Goal: Task Accomplishment & Management: Use online tool/utility

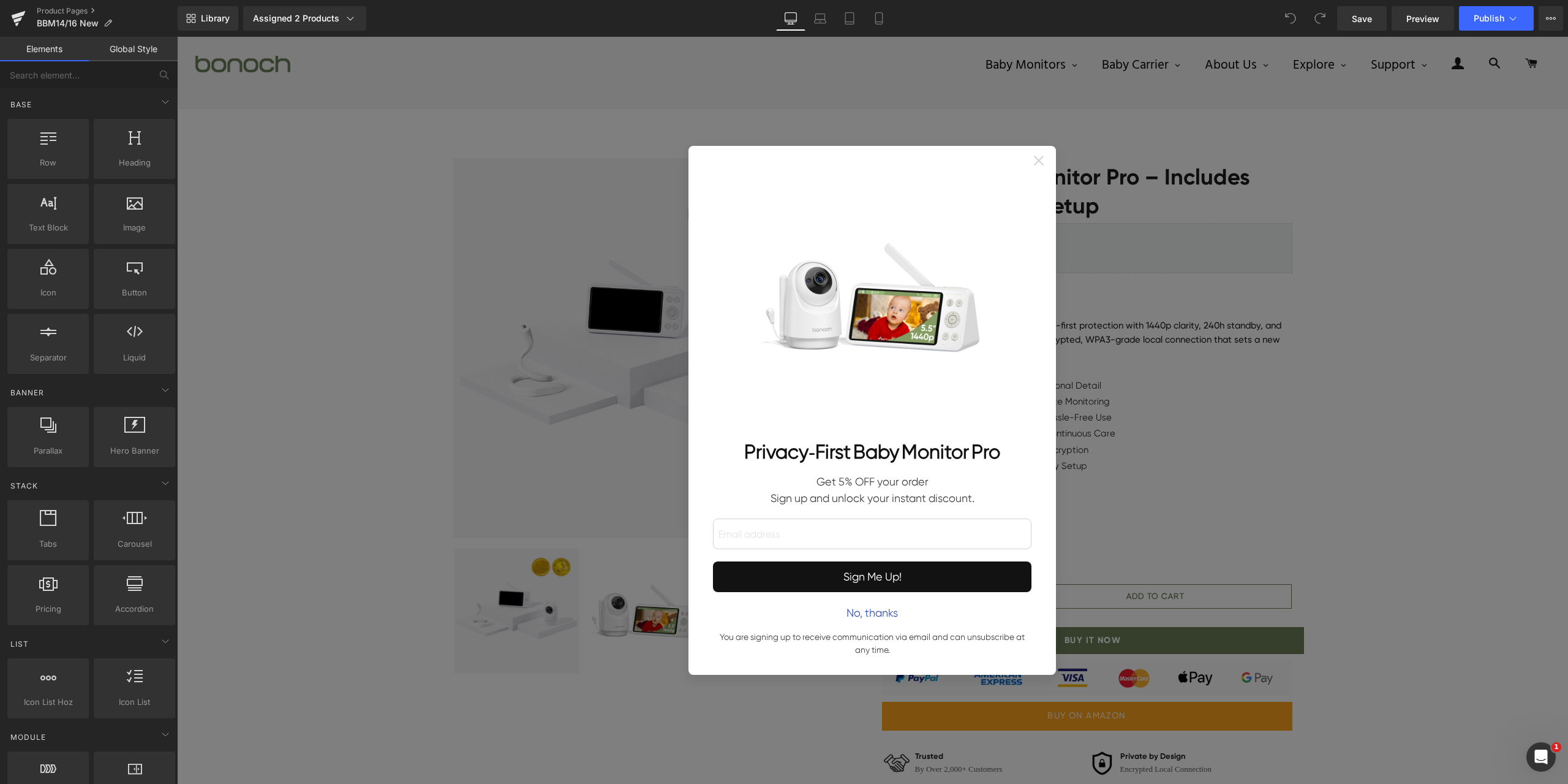
click at [1034, 157] on icon at bounding box center [1039, 160] width 9 height 9
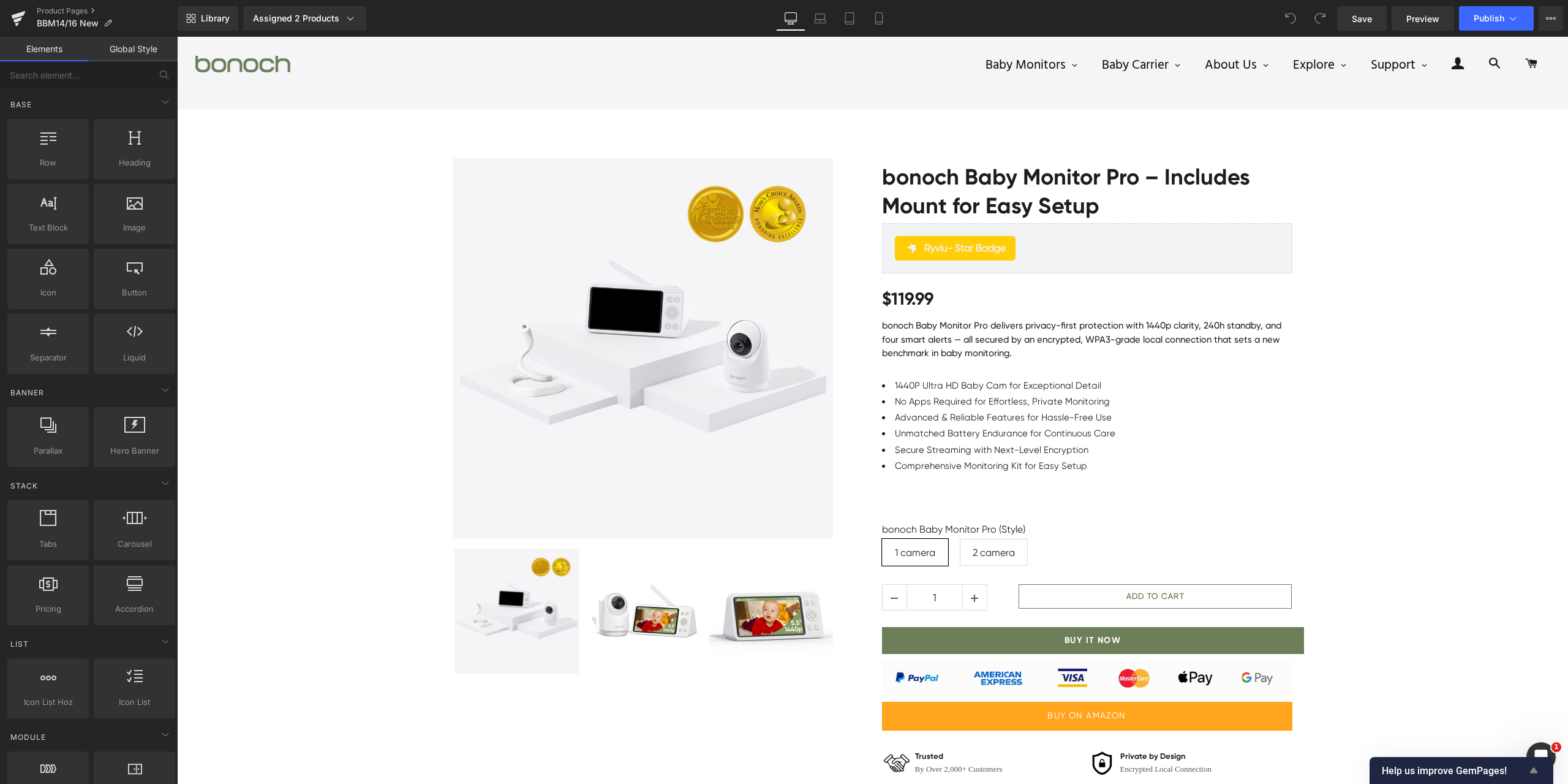
click at [1536, 764] on icon "Show survey - Help us improve GemPages!" at bounding box center [1534, 770] width 15 height 15
click at [167, 714] on icon "Hide survey" at bounding box center [164, 716] width 8 height 6
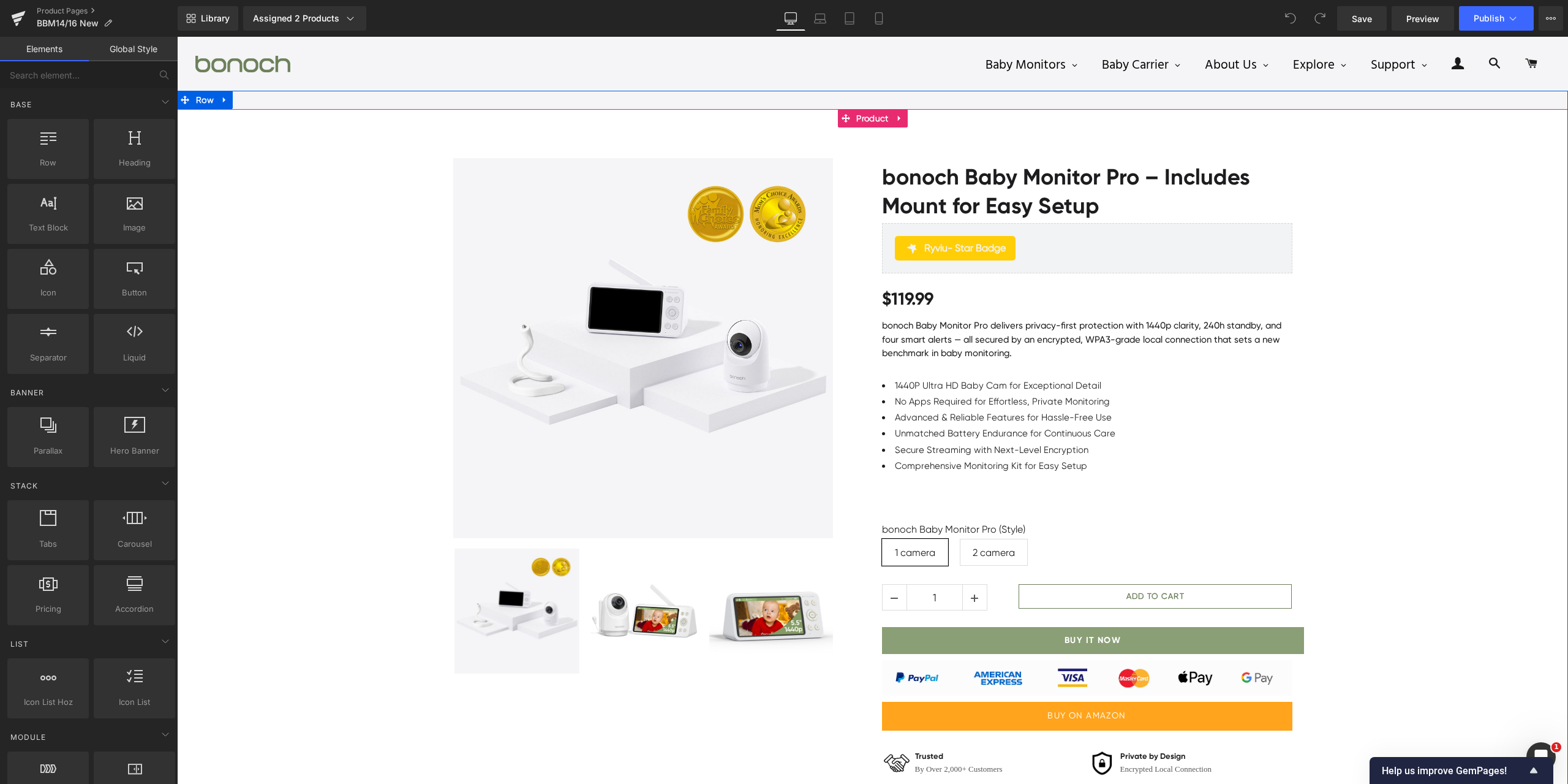
scroll to position [245, 0]
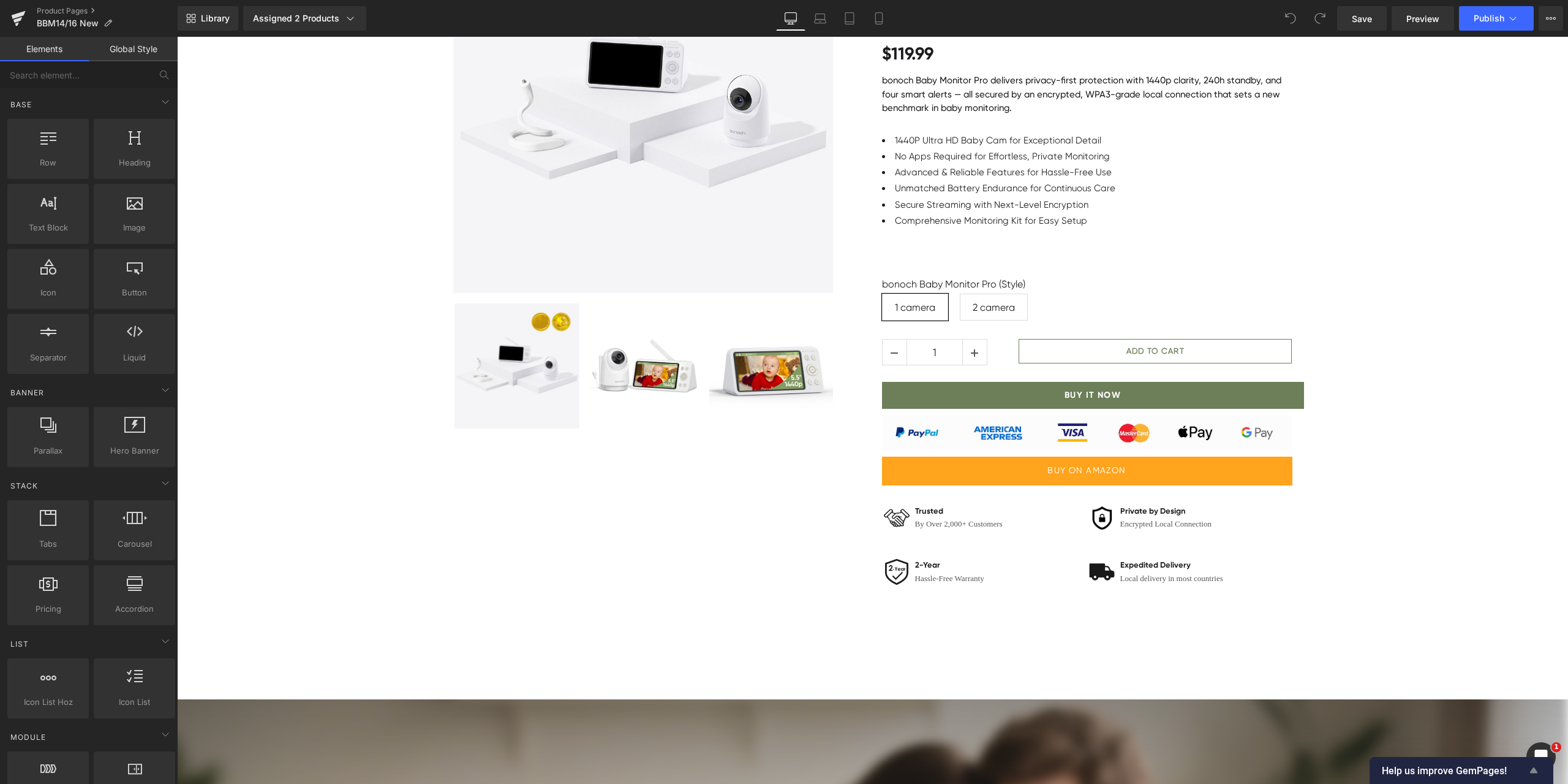
click at [1530, 769] on icon "Show survey - Help us improve GemPages!" at bounding box center [1534, 770] width 15 height 15
click at [171, 764] on button "Next" at bounding box center [152, 774] width 38 height 20
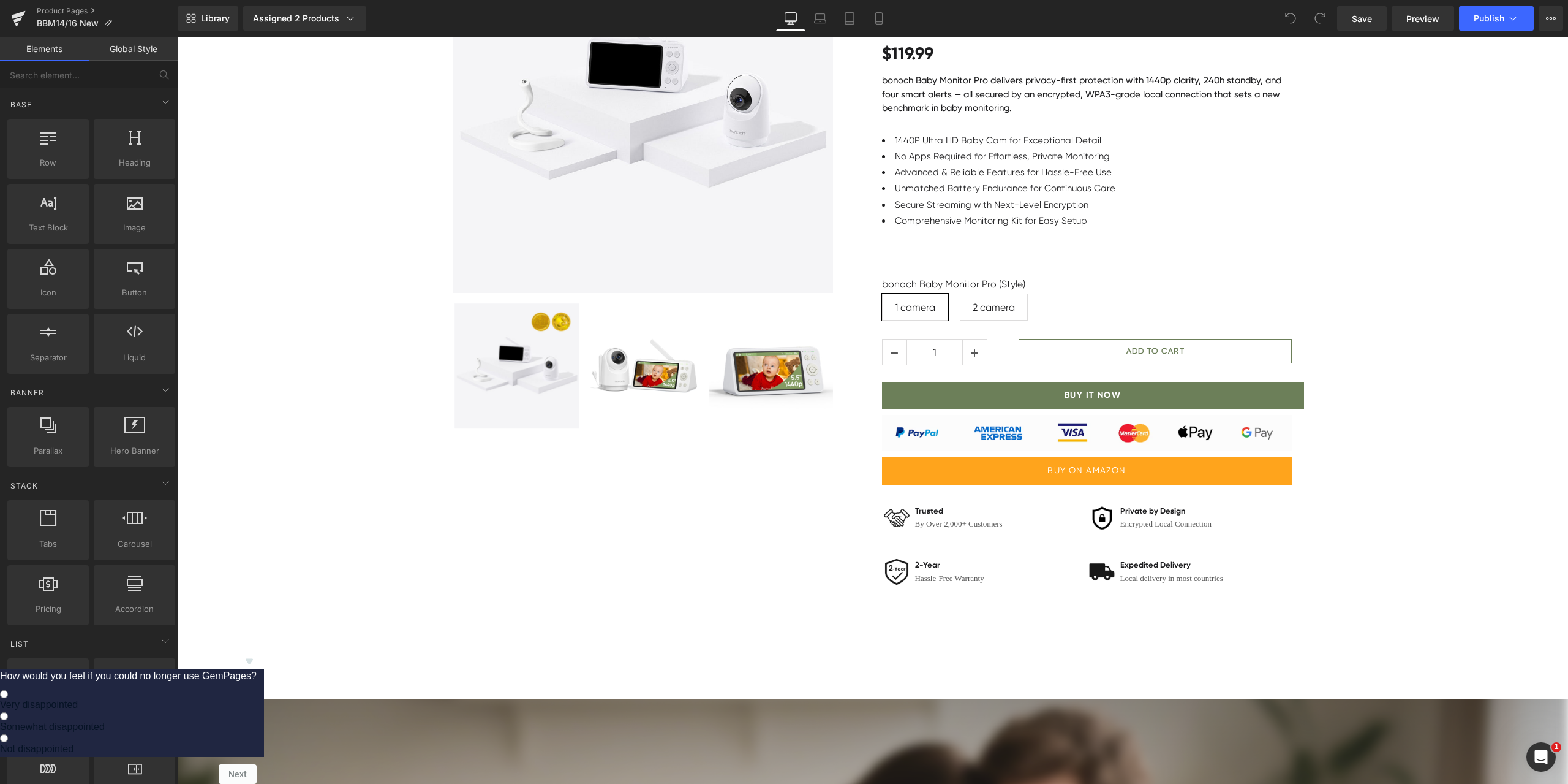
click at [257, 654] on div "How would you feel if you could no longer use GemPages? Very disappointed Somew…" at bounding box center [128, 718] width 257 height 130
click at [253, 658] on icon "Hide survey" at bounding box center [249, 661] width 8 height 6
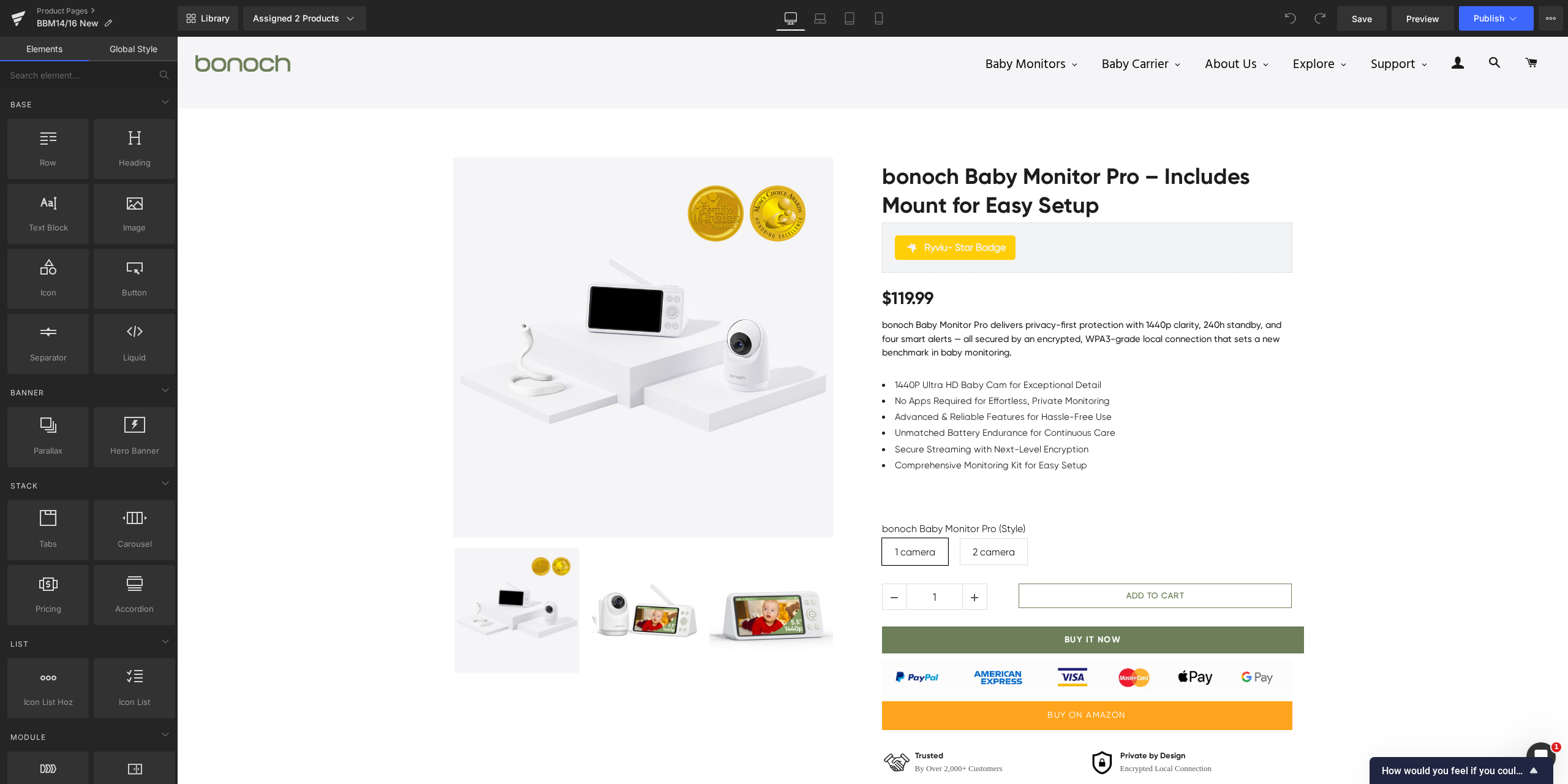
scroll to position [0, 0]
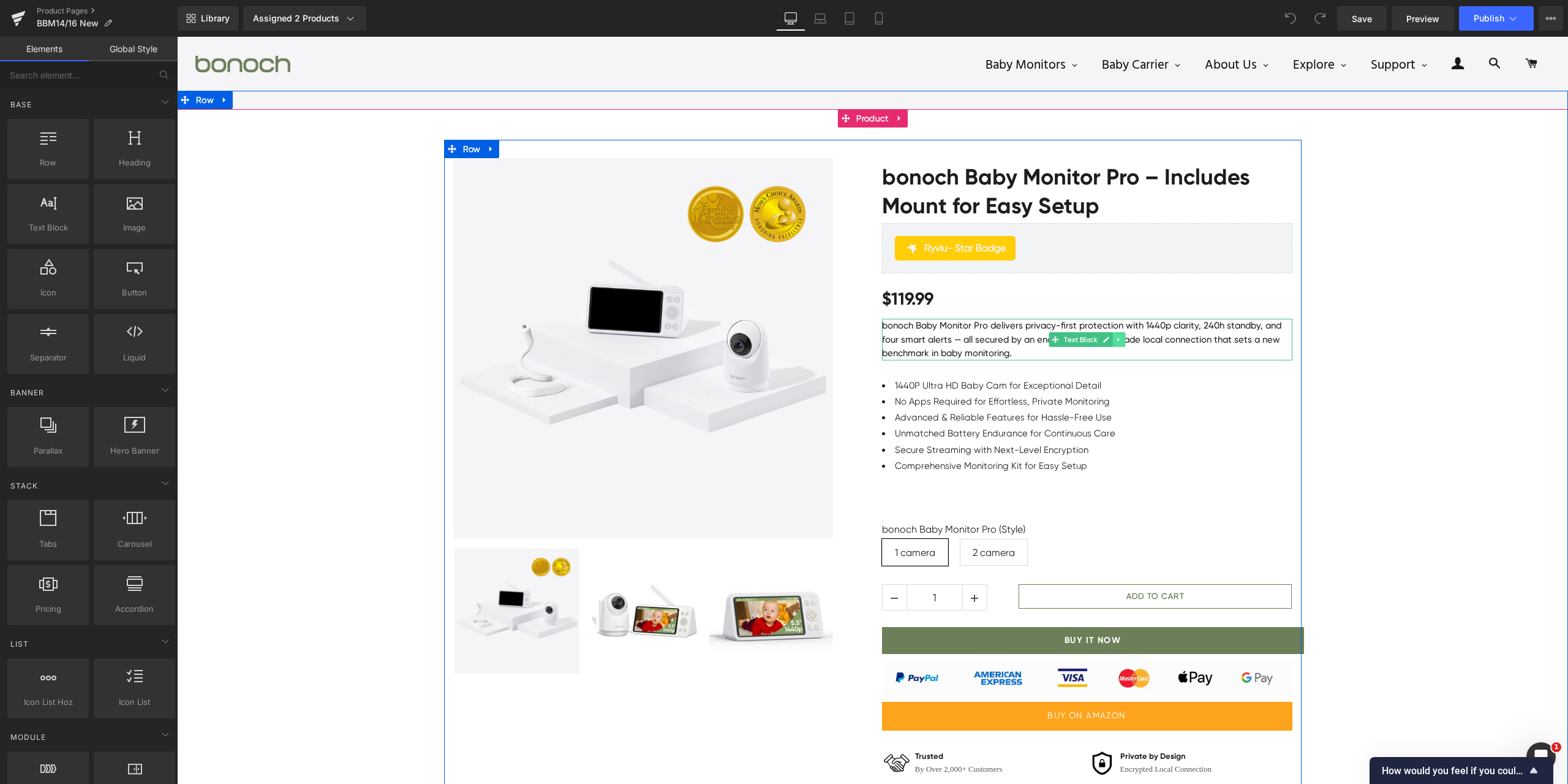
click at [1118, 339] on icon at bounding box center [1119, 339] width 2 height 5
click at [1110, 340] on icon at bounding box center [1112, 339] width 7 height 7
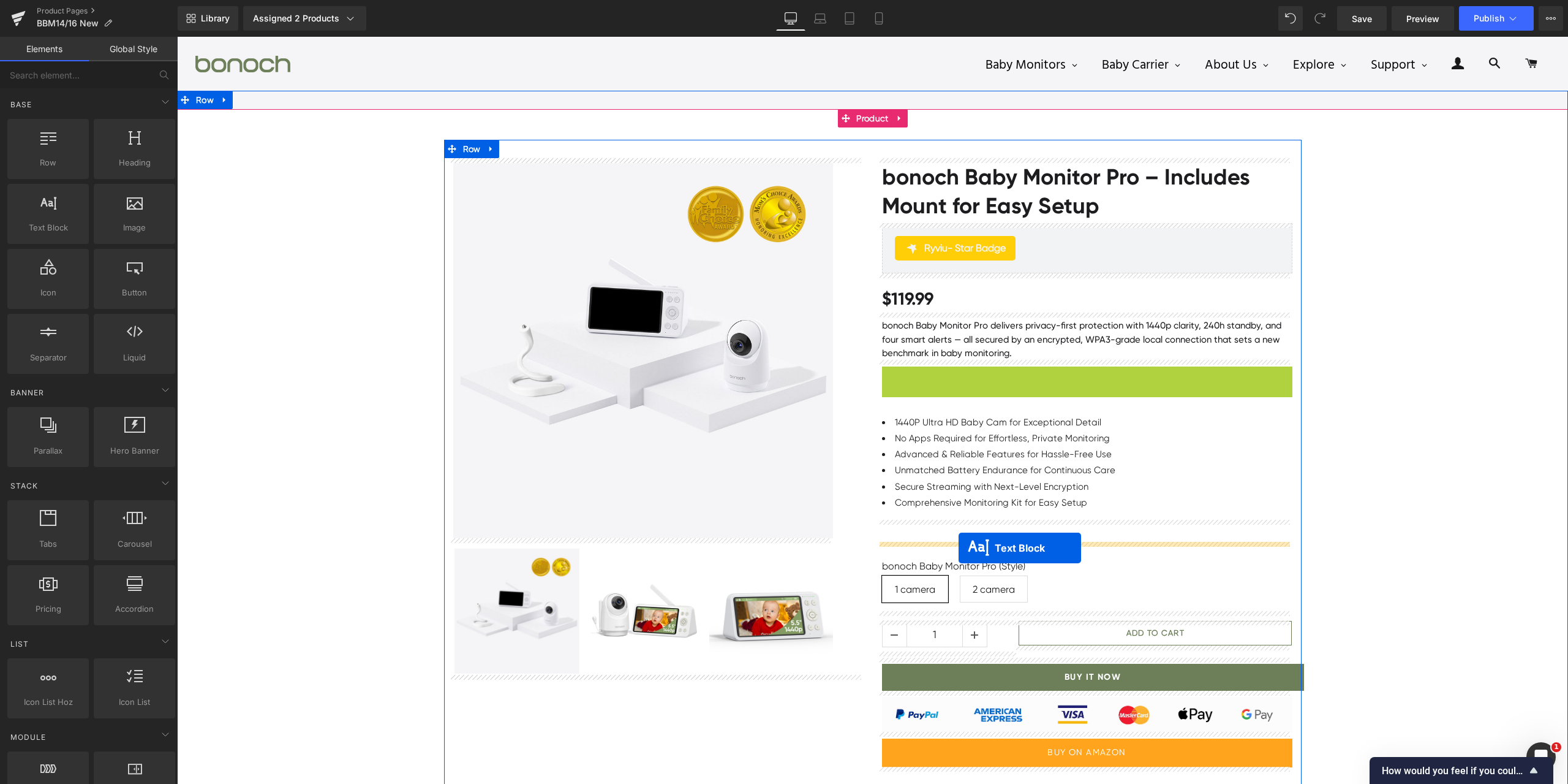
drag, startPoint x: 1083, startPoint y: 382, endPoint x: 958, endPoint y: 548, distance: 207.8
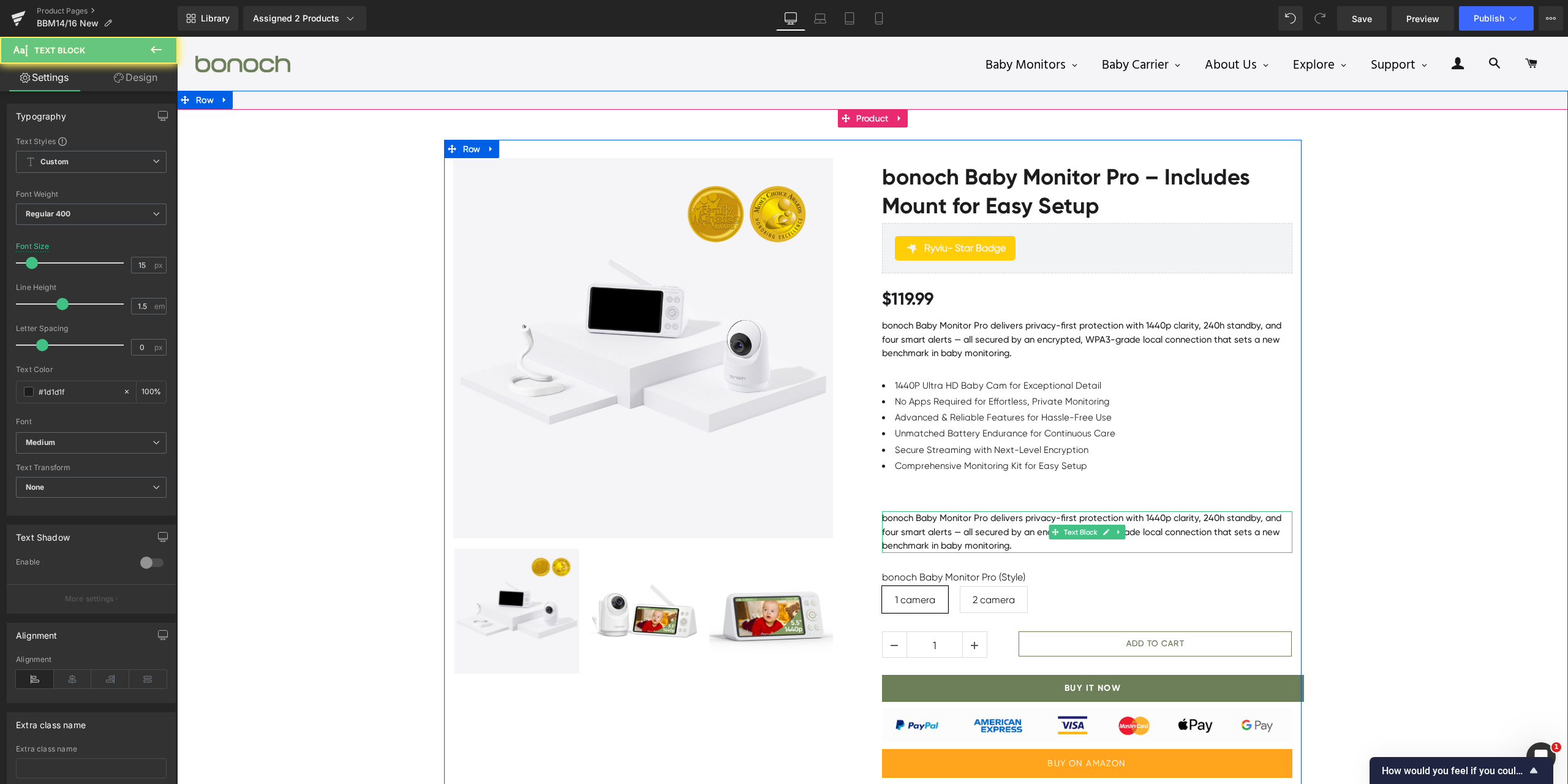
click at [970, 535] on p "bonoch Baby Monitor Pro delivers privacy-first protection with 1440p clarity, 2…" at bounding box center [1088, 532] width 411 height 41
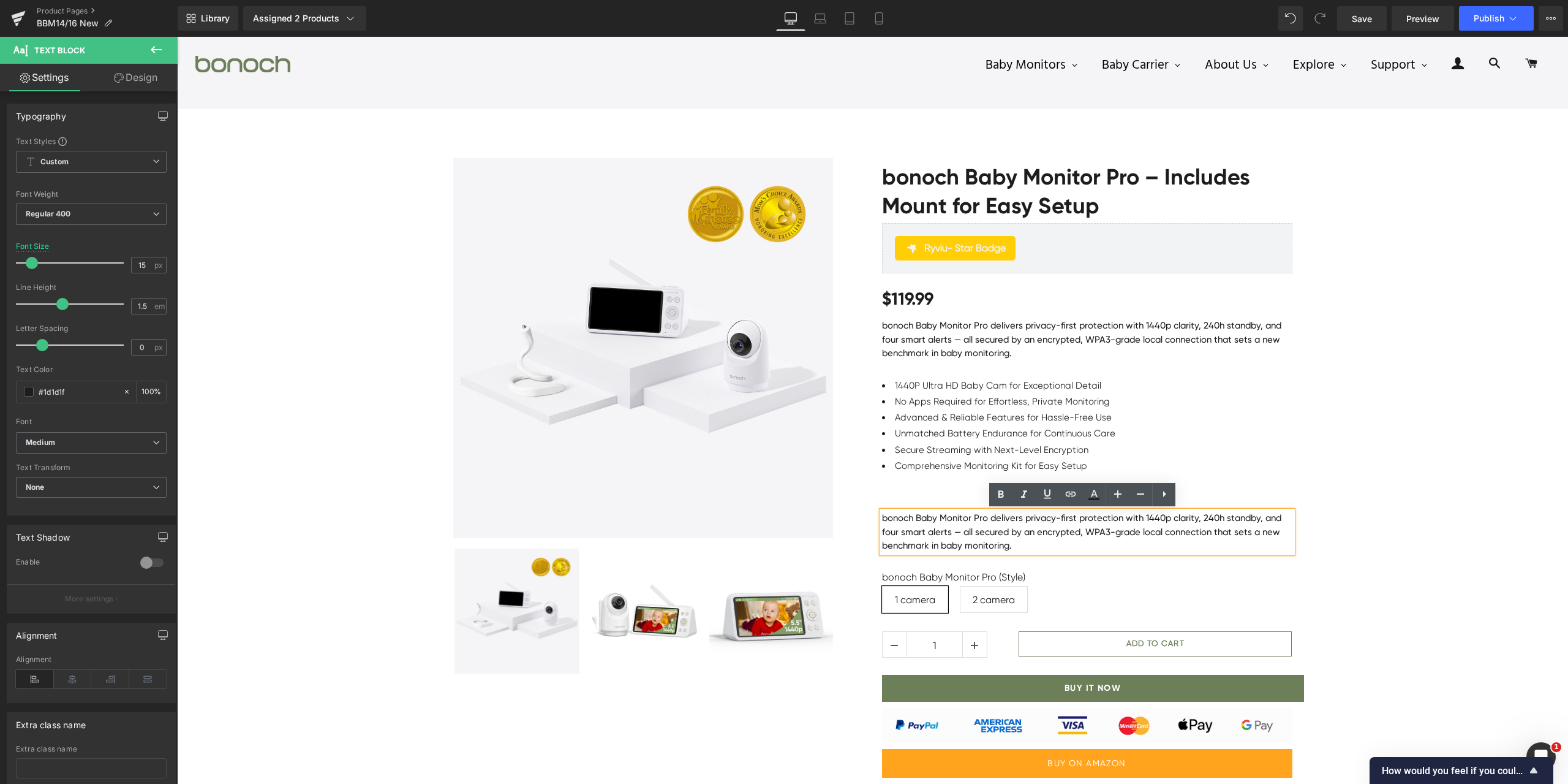
click at [973, 529] on p "bonoch Baby Monitor Pro delivers privacy-first protection with 1440p clarity, 2…" at bounding box center [1088, 532] width 411 height 41
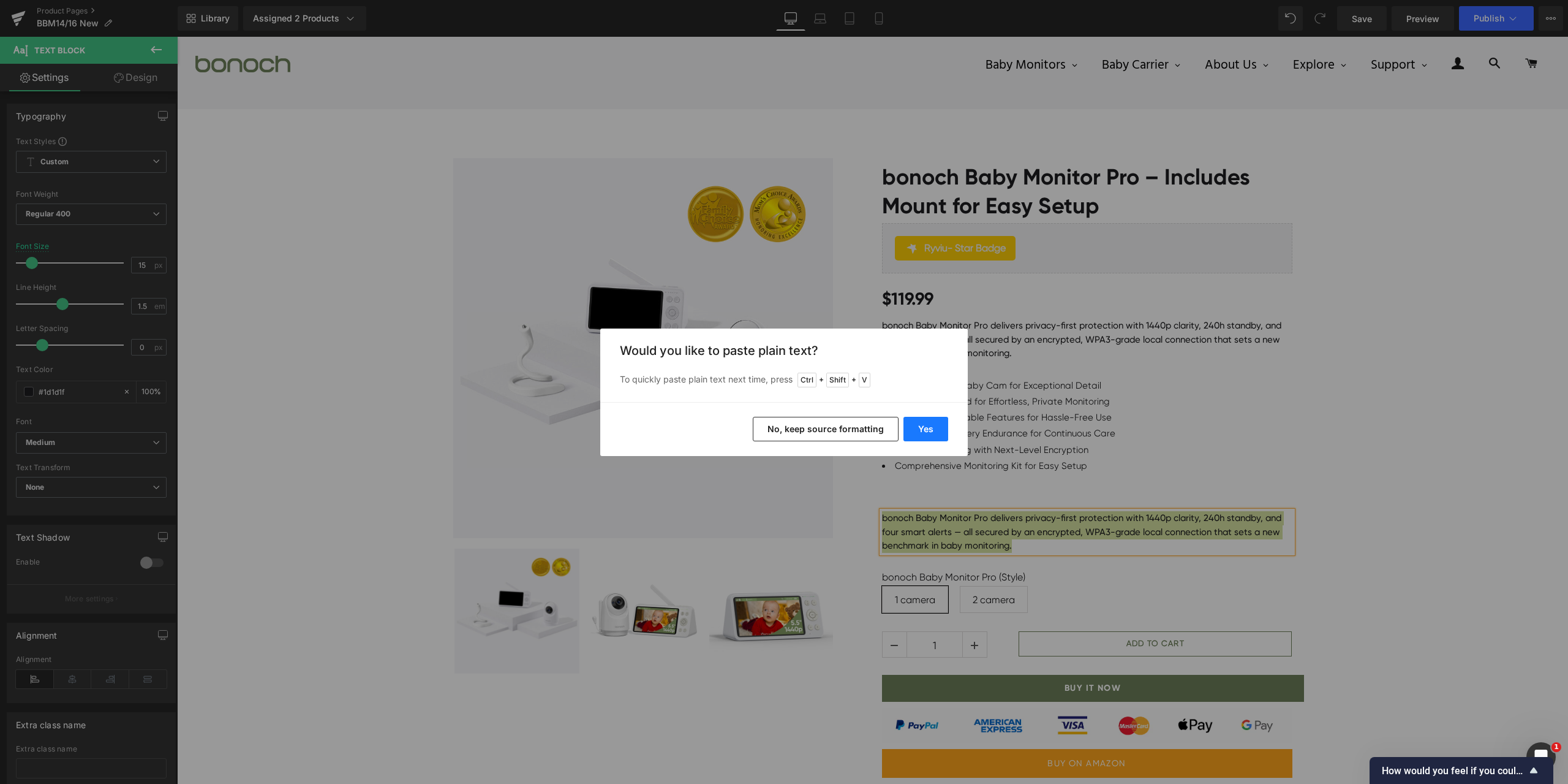
click at [939, 430] on button "Yes" at bounding box center [927, 429] width 45 height 24
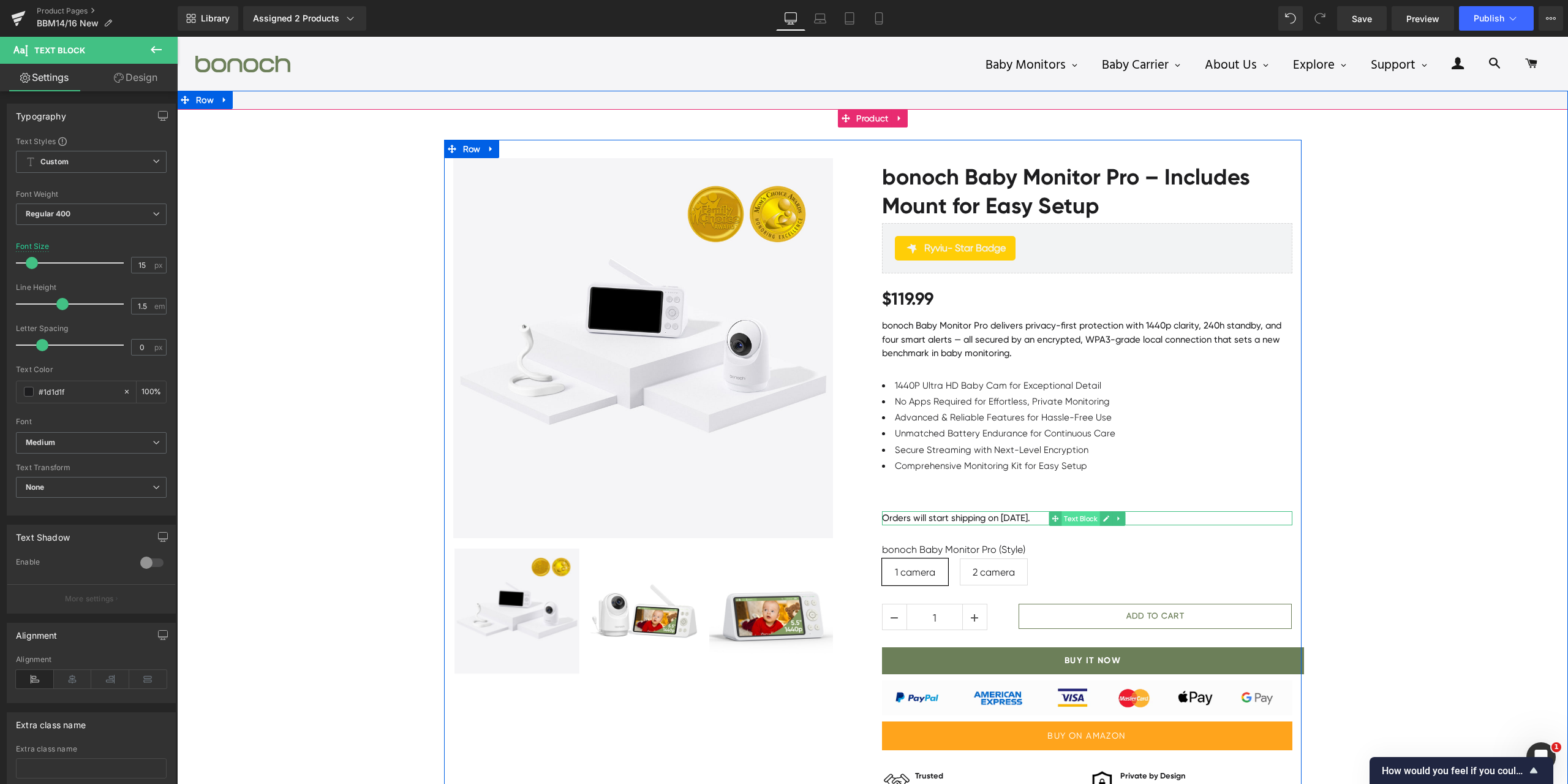
click at [1065, 521] on span "Text Block" at bounding box center [1080, 519] width 38 height 15
click at [886, 519] on p "Orders will start shipping on [DATE]." at bounding box center [1088, 518] width 411 height 14
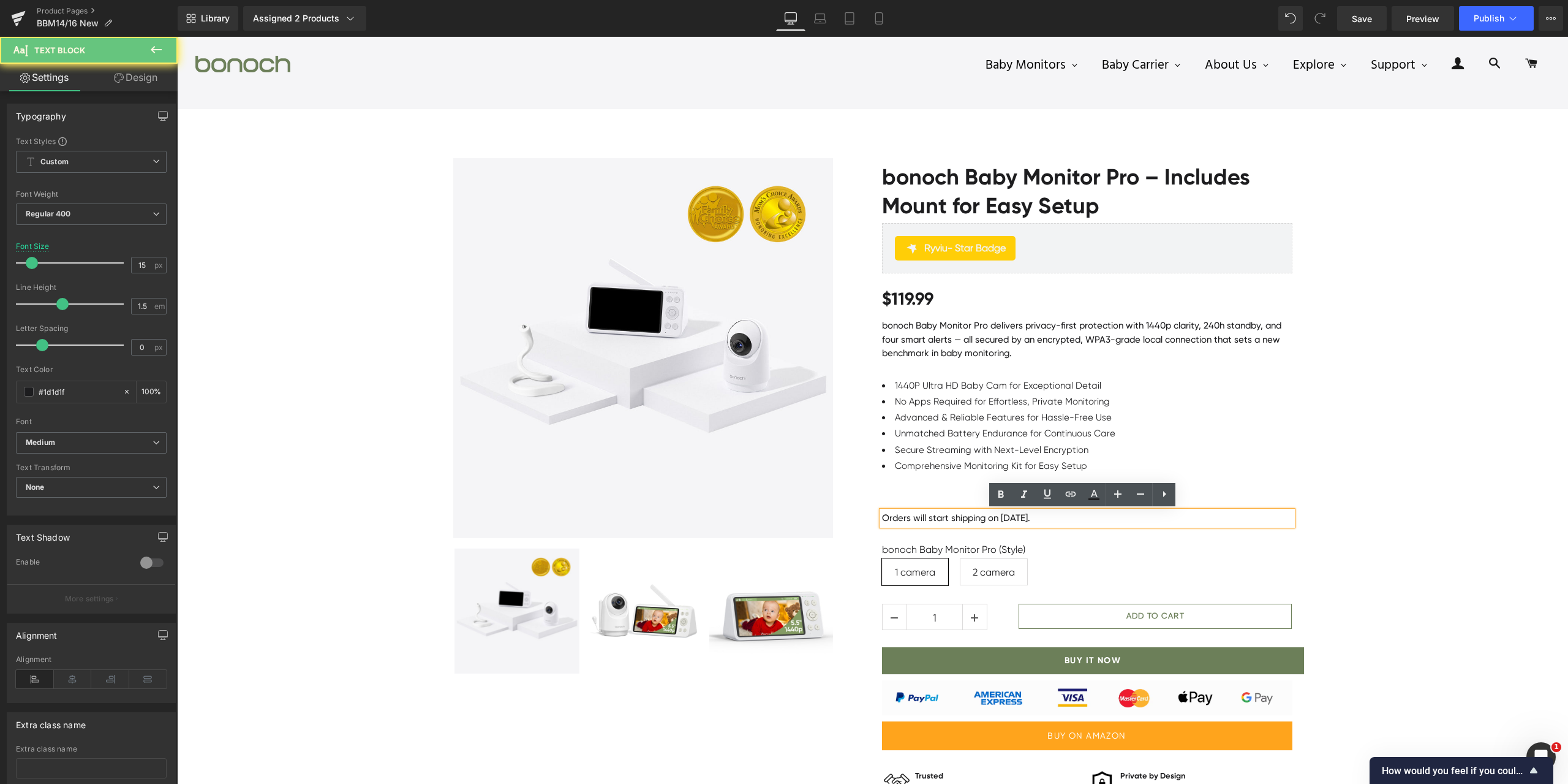
click at [882, 517] on p "Orders will start shipping on [DATE]." at bounding box center [1088, 518] width 411 height 14
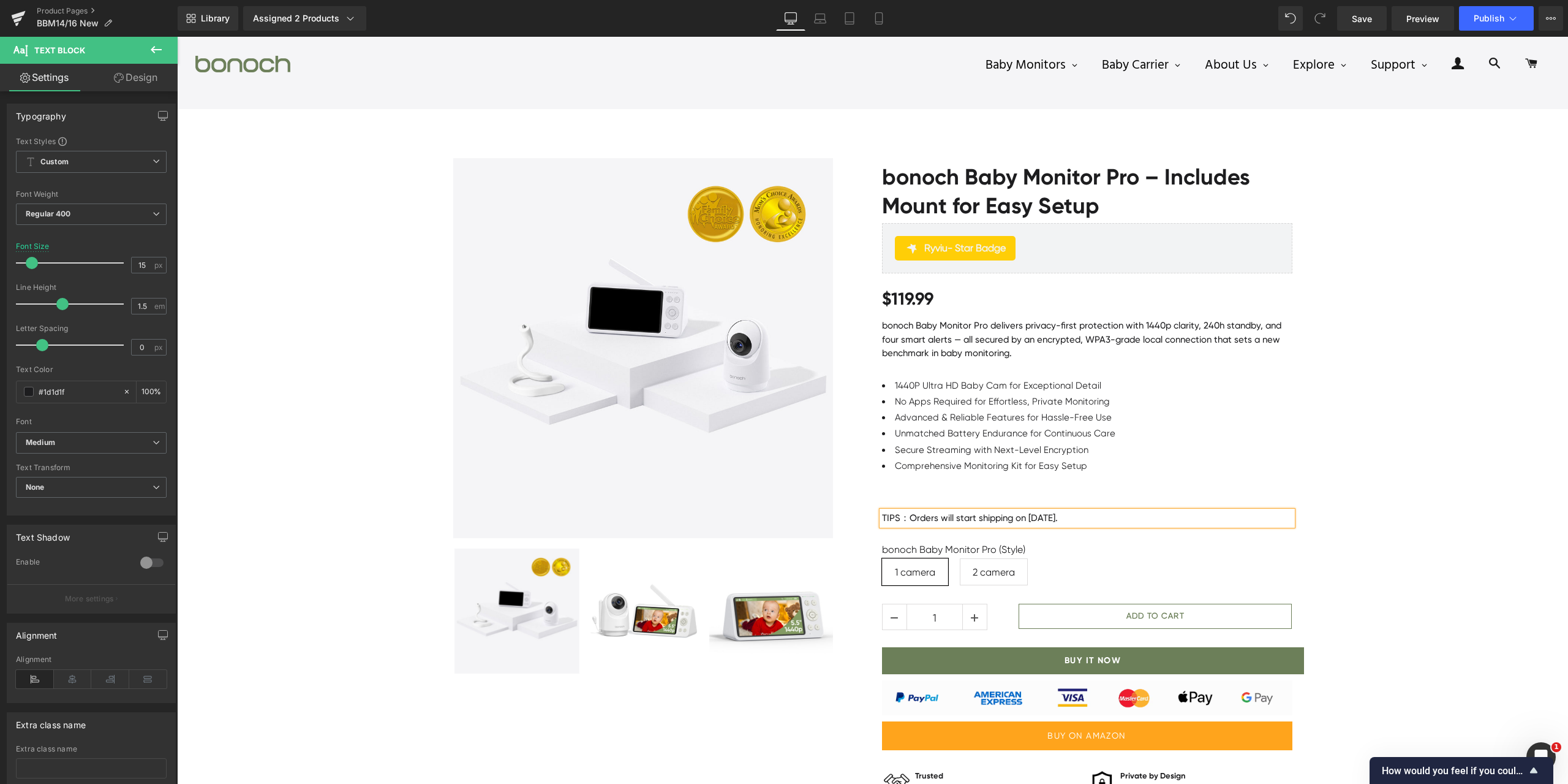
click at [895, 515] on p "TIPS：Orders will start shipping on [DATE]." at bounding box center [1088, 518] width 411 height 14
click at [1396, 492] on div "Sale Off (P) Image" at bounding box center [873, 500] width 1392 height 720
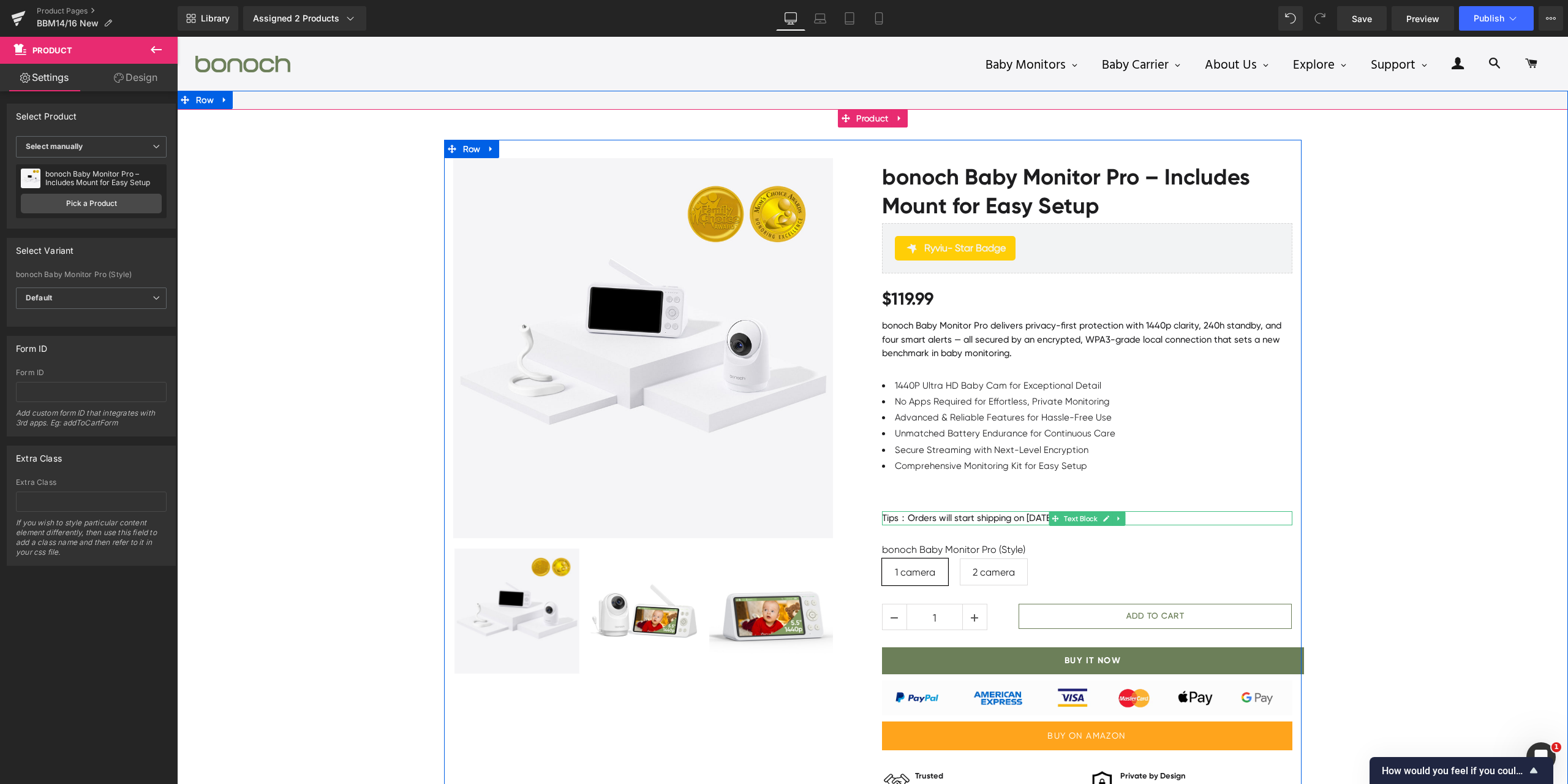
click at [1132, 517] on p "Tips：Orders will start shipping on [DATE]." at bounding box center [1088, 518] width 411 height 14
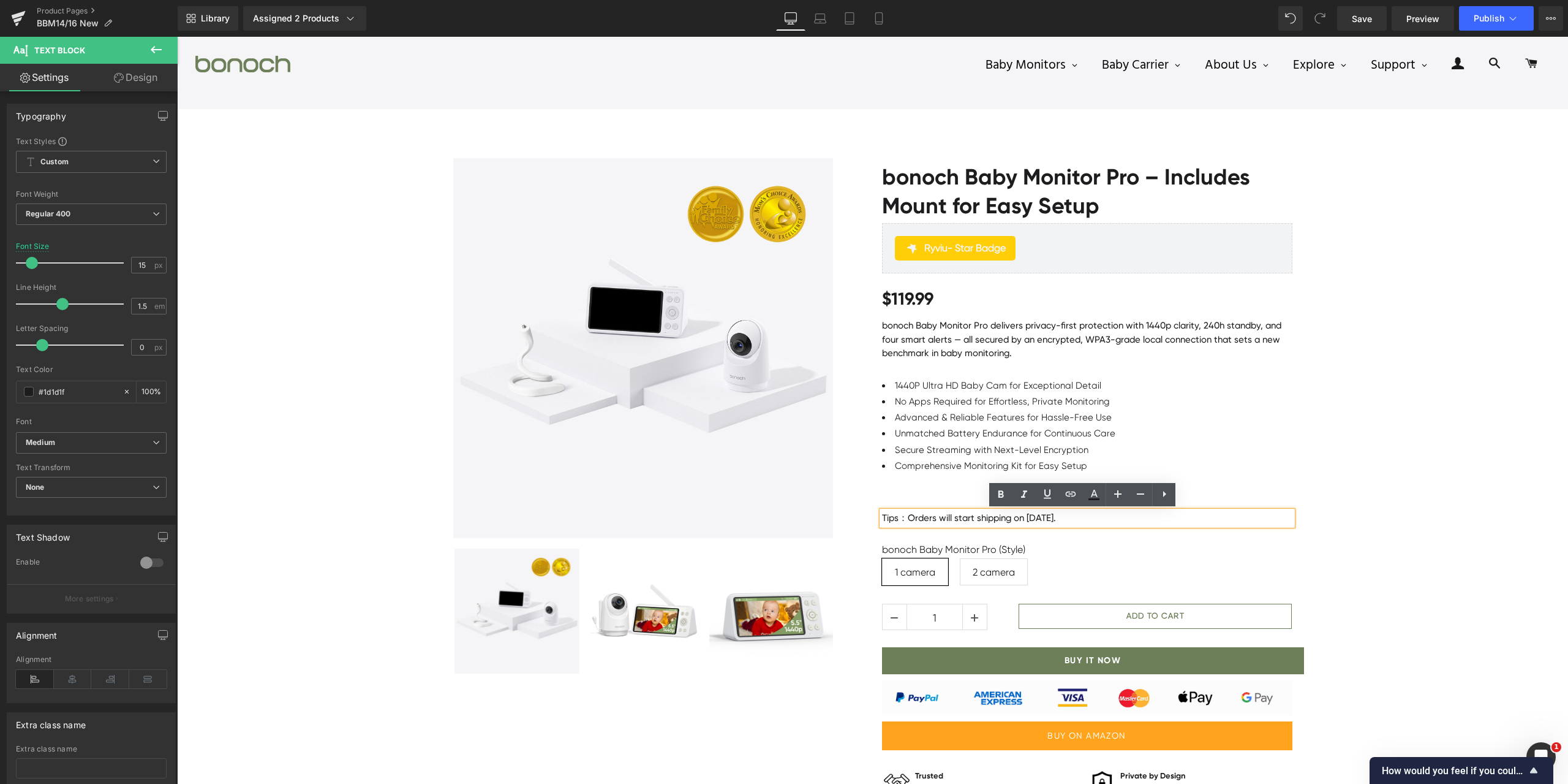
drag, startPoint x: 1138, startPoint y: 517, endPoint x: 892, endPoint y: 520, distance: 246.0
click at [882, 520] on div "Tips：Orders will start shipping on [DATE]." at bounding box center [1088, 518] width 411 height 14
click at [882, 516] on div "Tips：Orders will start shipping on [DATE]." at bounding box center [1088, 518] width 411 height 14
click at [1004, 493] on icon at bounding box center [1002, 494] width 15 height 15
click at [1289, 439] on div "bonoch Baby Monitor Pro – Includes Mount for Easy Setup (P) Title Ryviu - Star …" at bounding box center [1087, 506] width 429 height 696
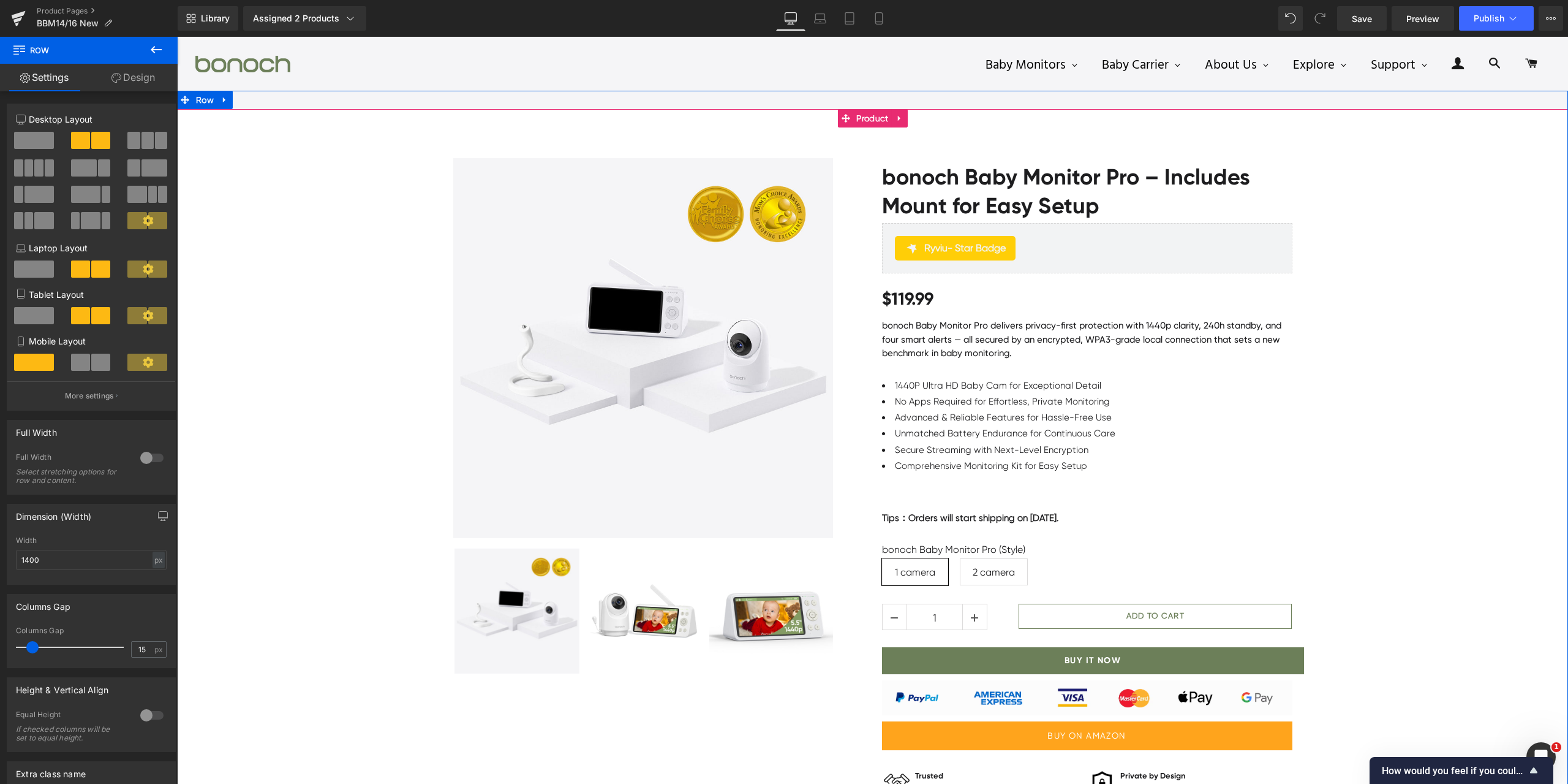
click at [1328, 173] on div "Sale Off (P) Image" at bounding box center [873, 500] width 1392 height 720
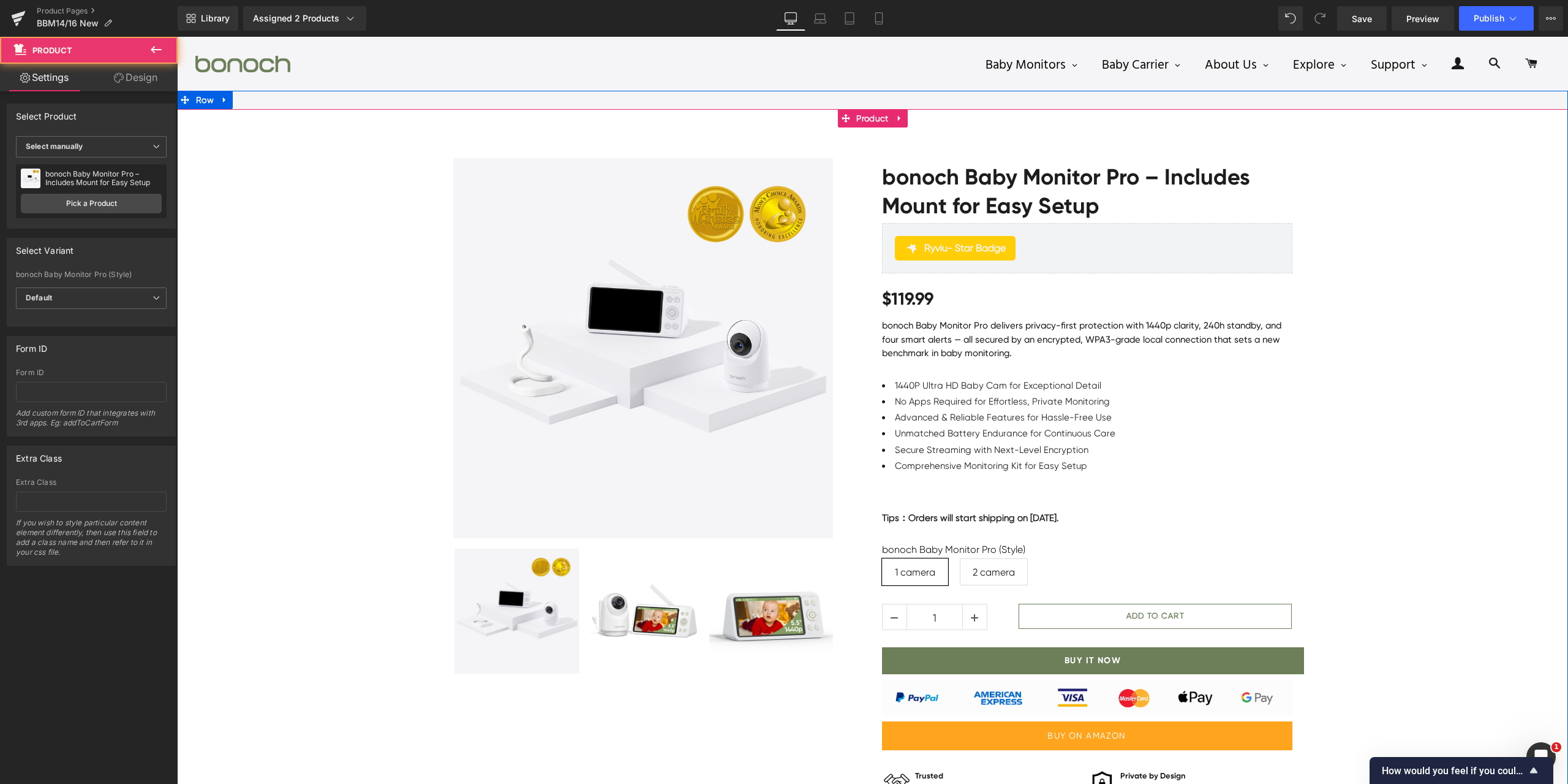
click at [1329, 513] on div "Sale Off (P) Image" at bounding box center [873, 500] width 1392 height 720
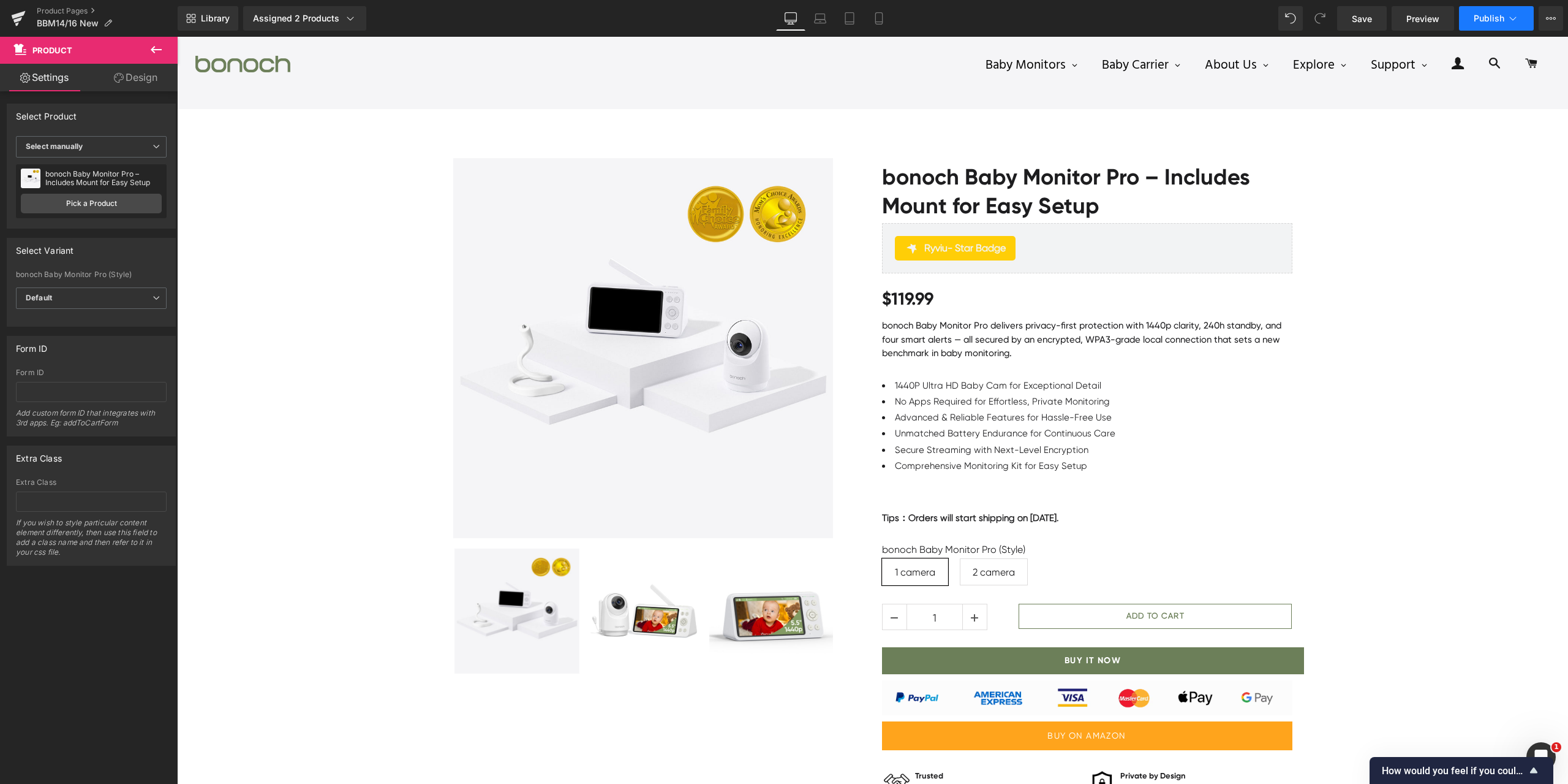
click at [1475, 25] on button "Publish" at bounding box center [1497, 19] width 75 height 24
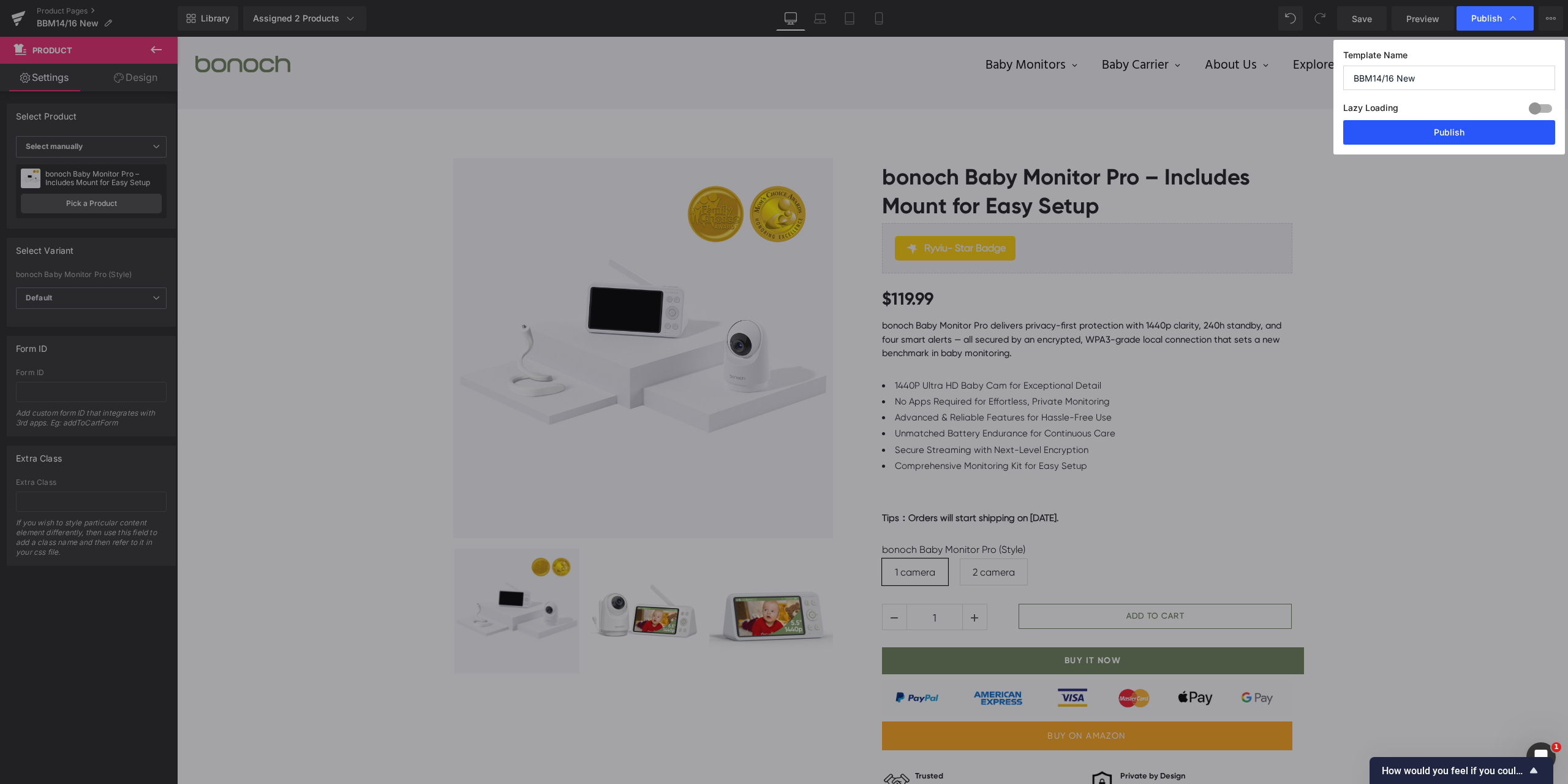
click at [1394, 141] on button "Publish" at bounding box center [1450, 132] width 212 height 24
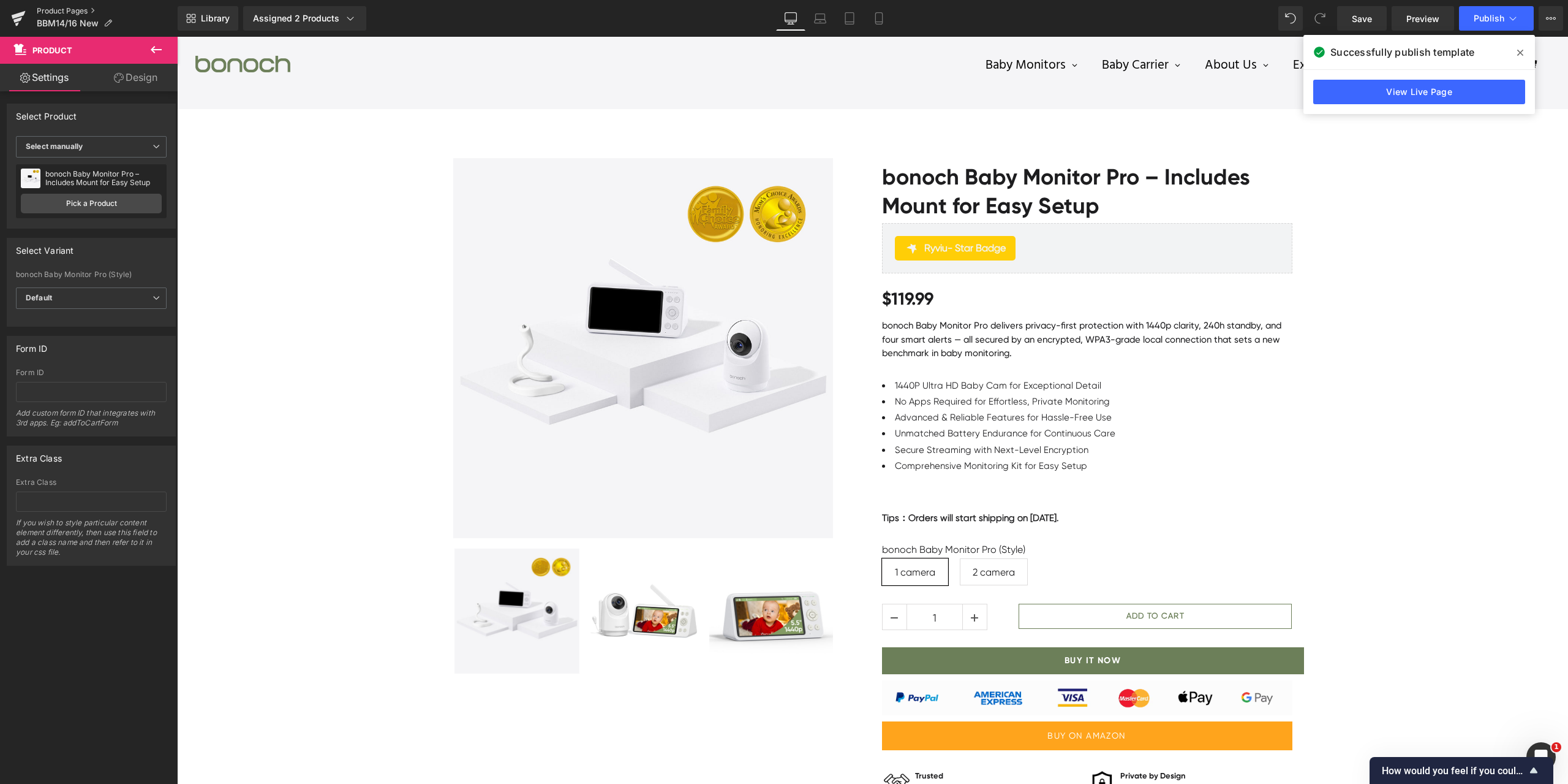
click at [73, 7] on link "Product Pages" at bounding box center [107, 11] width 141 height 9
